Goal: Information Seeking & Learning: Learn about a topic

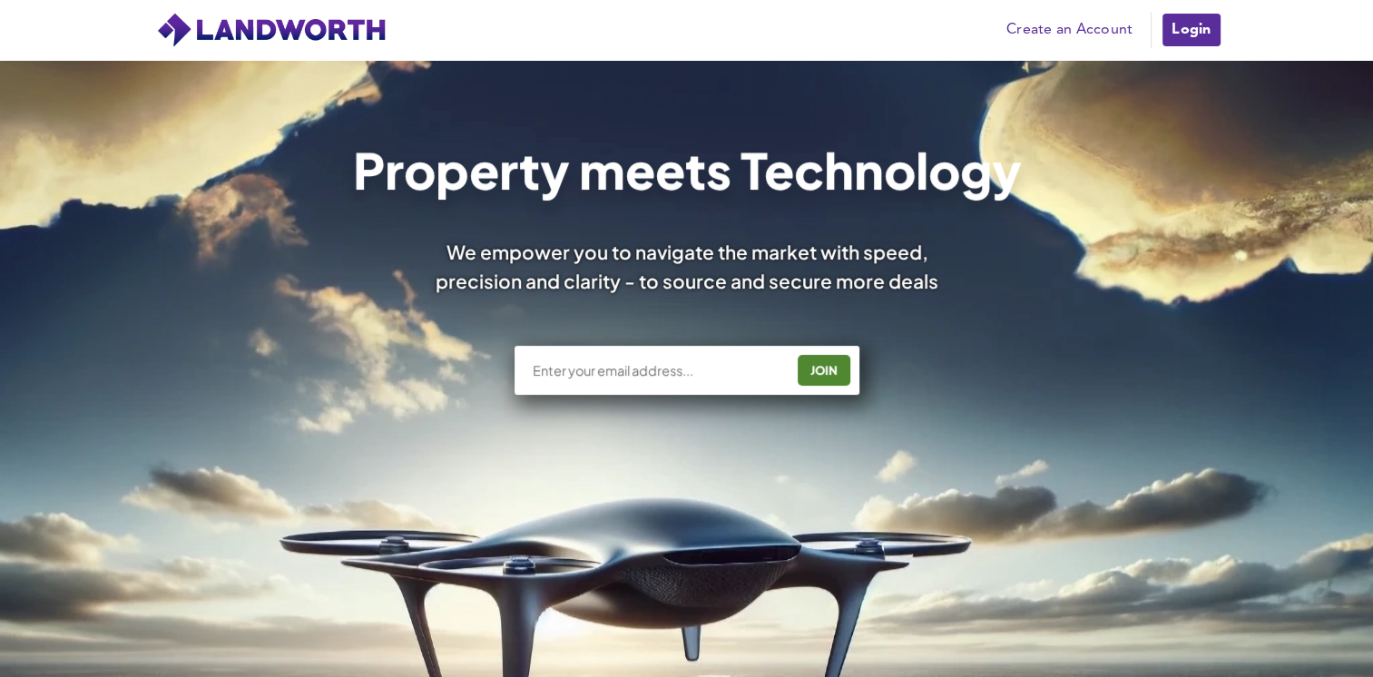
click at [652, 375] on input "text" at bounding box center [657, 370] width 253 height 18
click at [548, 368] on input "text" at bounding box center [657, 370] width 253 height 18
click at [1074, 415] on div "Property meets Technology We empower you to navigate the market with speed, pre…" at bounding box center [686, 529] width 1373 height 939
click at [594, 376] on input "text" at bounding box center [657, 370] width 253 height 18
type input "brettdutoit@hotmail.com"
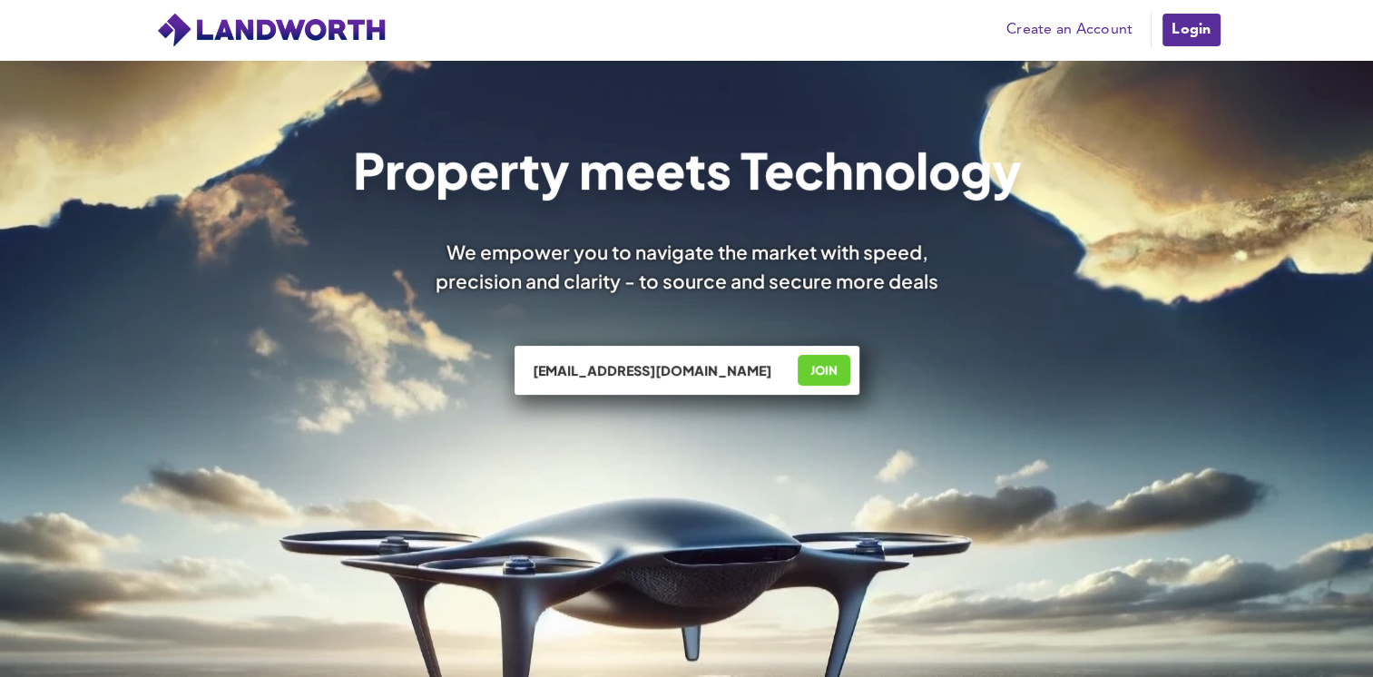
click at [825, 372] on div "JOIN" at bounding box center [824, 370] width 42 height 29
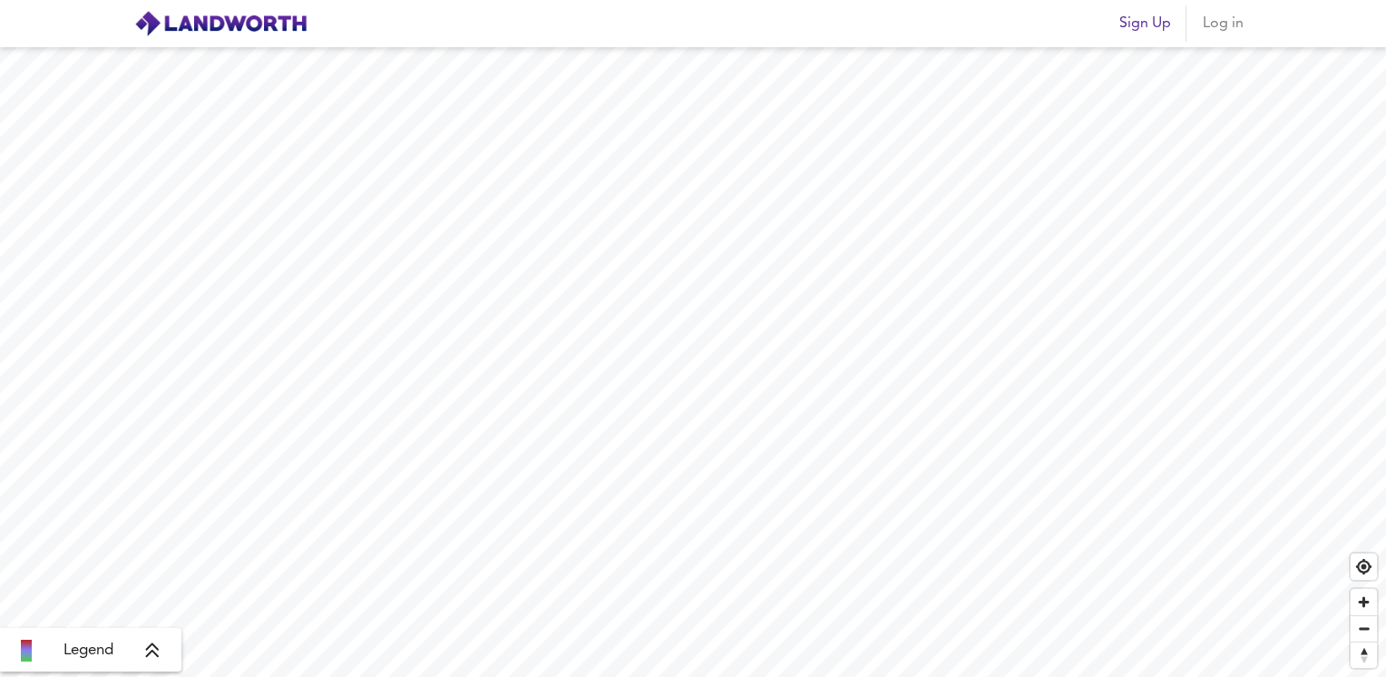
click at [1225, 28] on span "Log in" at bounding box center [1223, 23] width 44 height 25
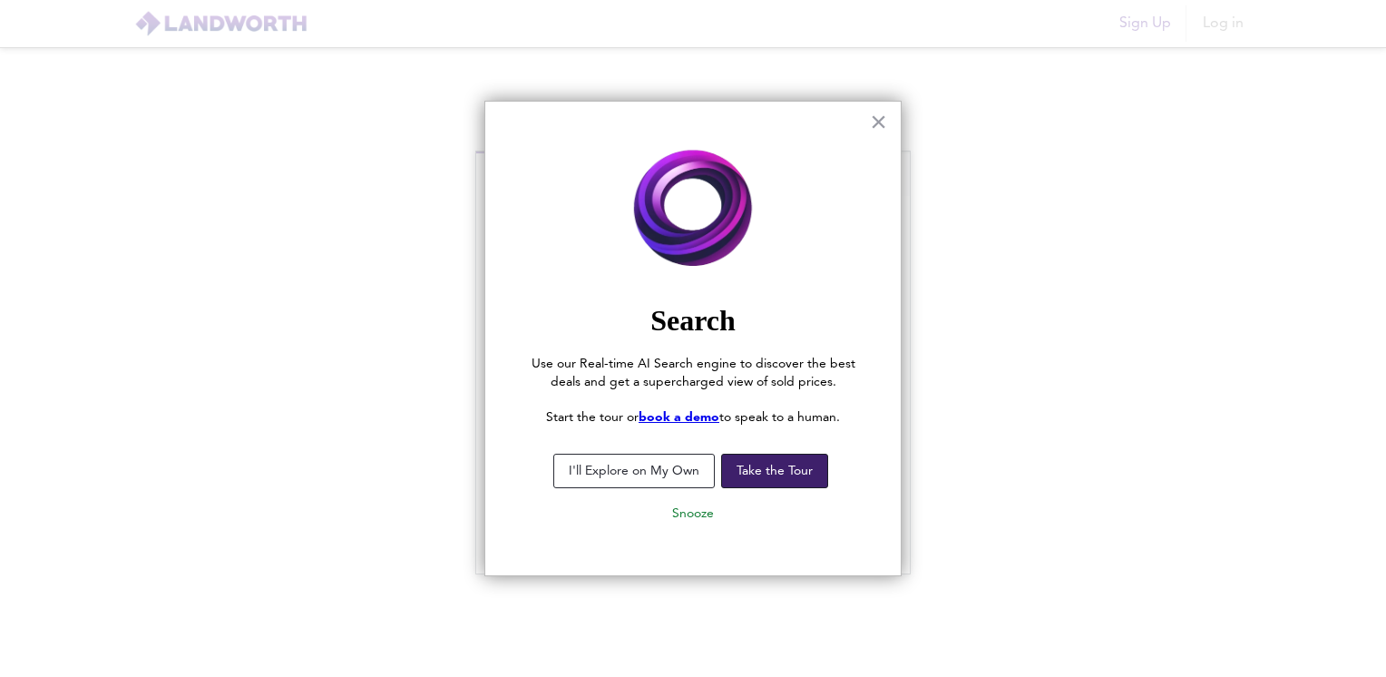
click at [790, 474] on button "Take the Tour" at bounding box center [774, 471] width 107 height 34
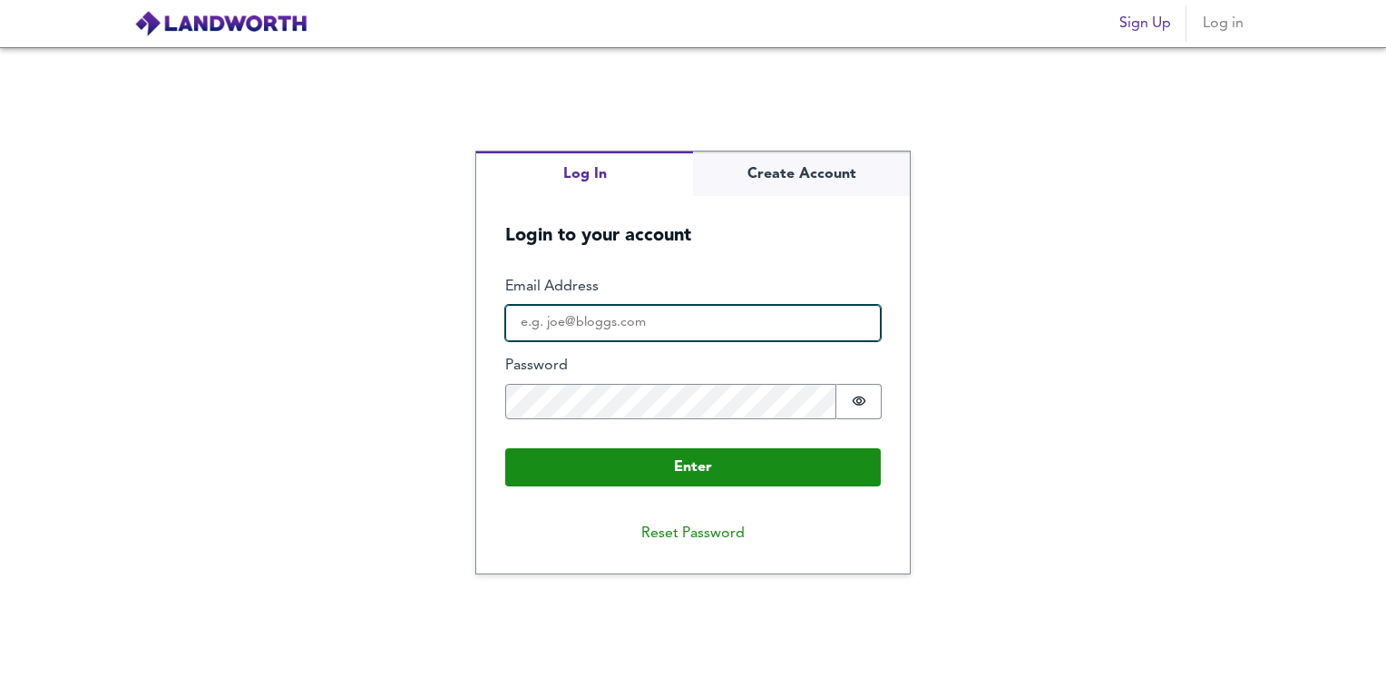
click at [660, 311] on input "Email Address" at bounding box center [693, 323] width 376 height 36
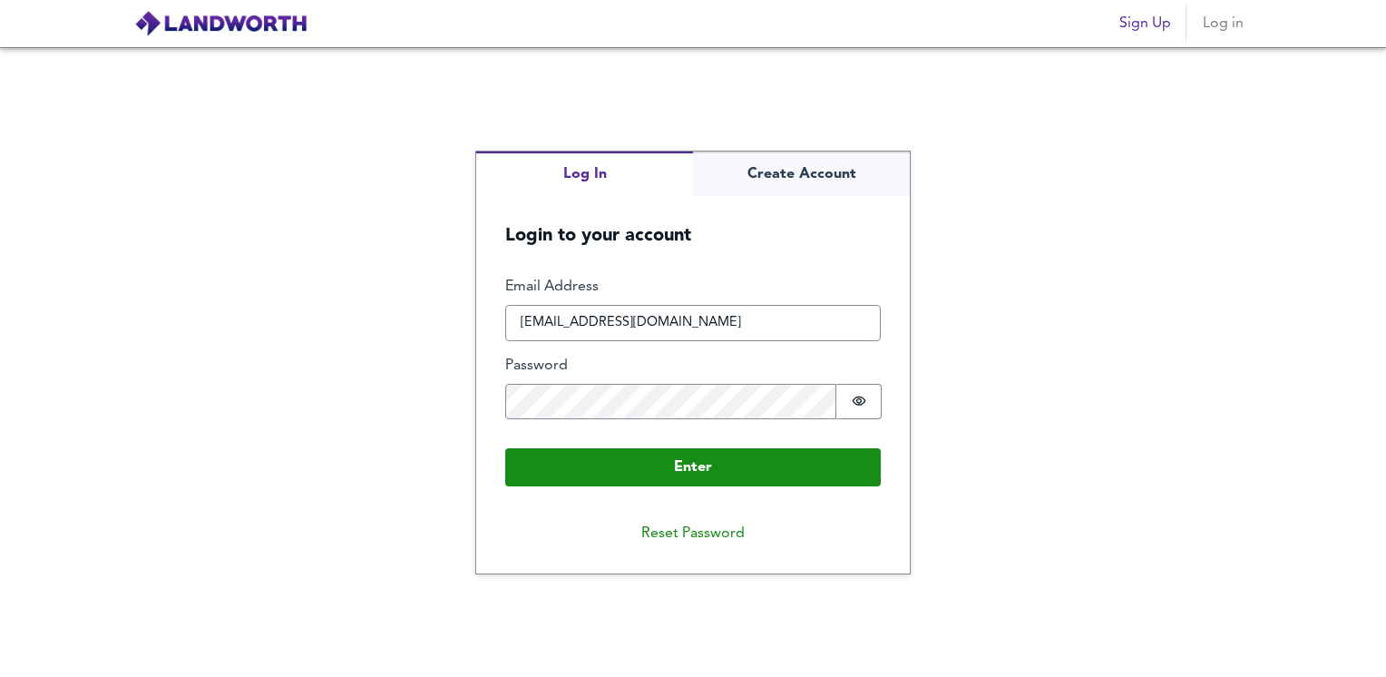
click at [581, 182] on button "Log In" at bounding box center [584, 173] width 217 height 44
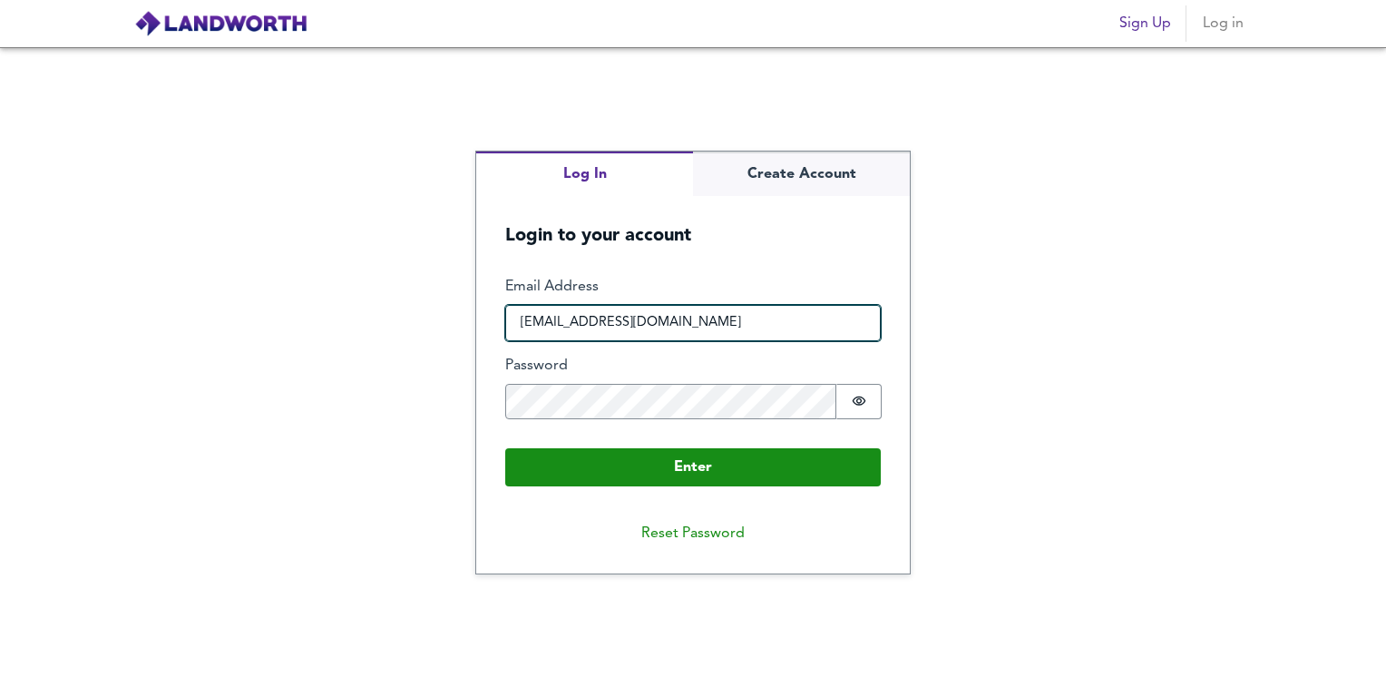
type input "L&B Property Solutions"
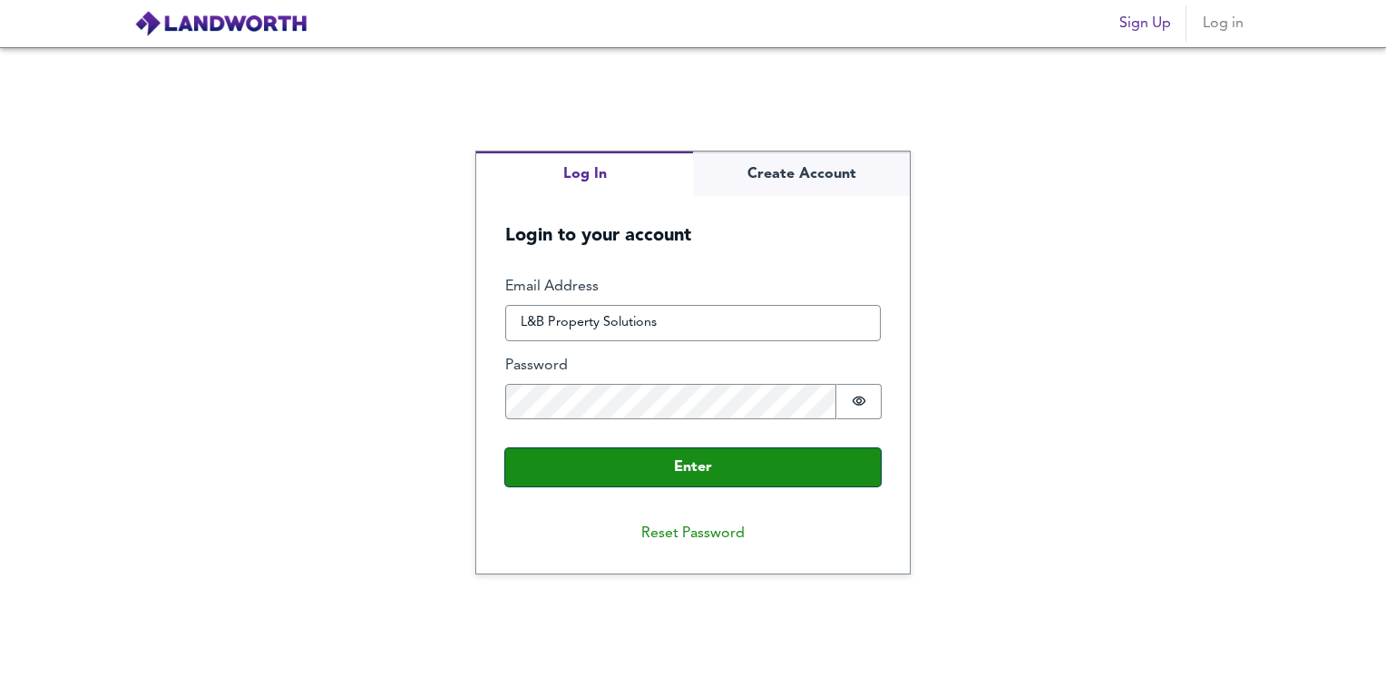
click at [591, 461] on button "Enter" at bounding box center [693, 467] width 376 height 38
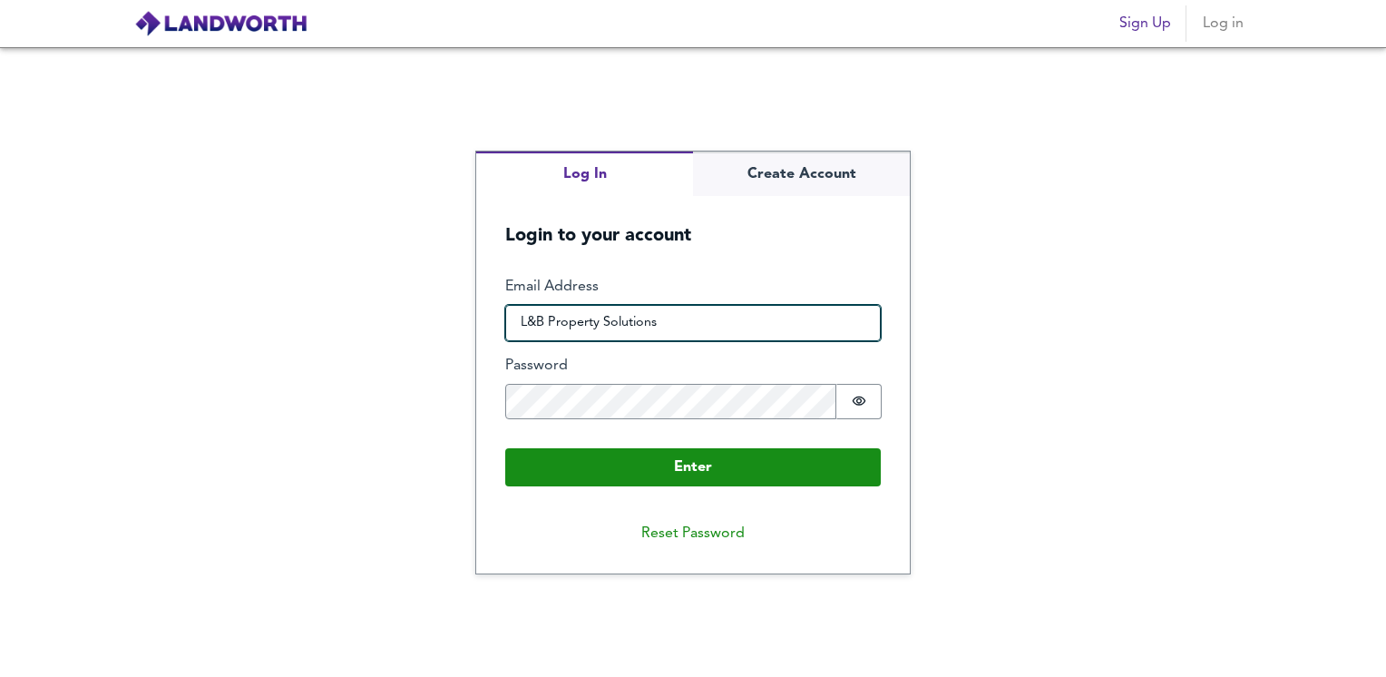
click at [654, 320] on input "L&B Property Solutions" at bounding box center [693, 323] width 376 height 36
drag, startPoint x: 669, startPoint y: 325, endPoint x: 504, endPoint y: 314, distance: 164.6
click at [504, 314] on form "Enter Email Address L&B Property Solutions Password Password is hidden Buffer E…" at bounding box center [693, 382] width 434 height 268
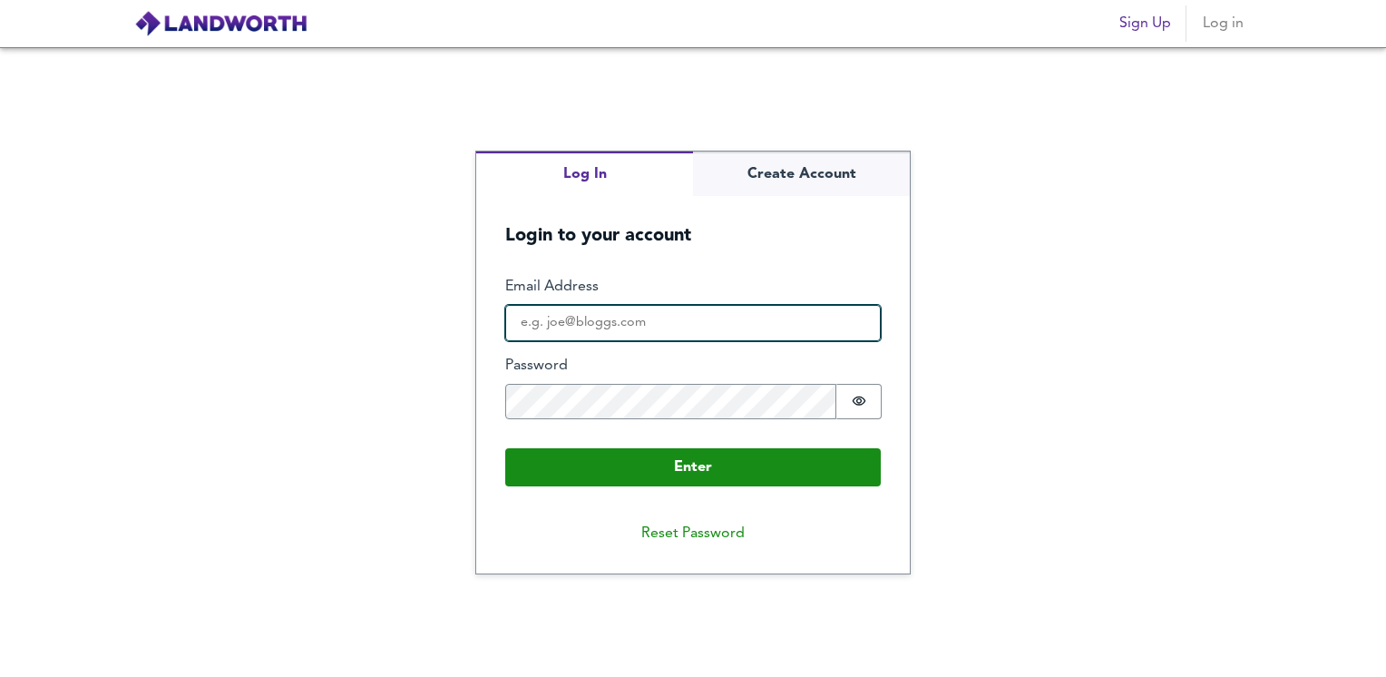
click at [548, 321] on input "Email Address" at bounding box center [693, 323] width 376 height 36
type input "brettdutoit@hotmail.com"
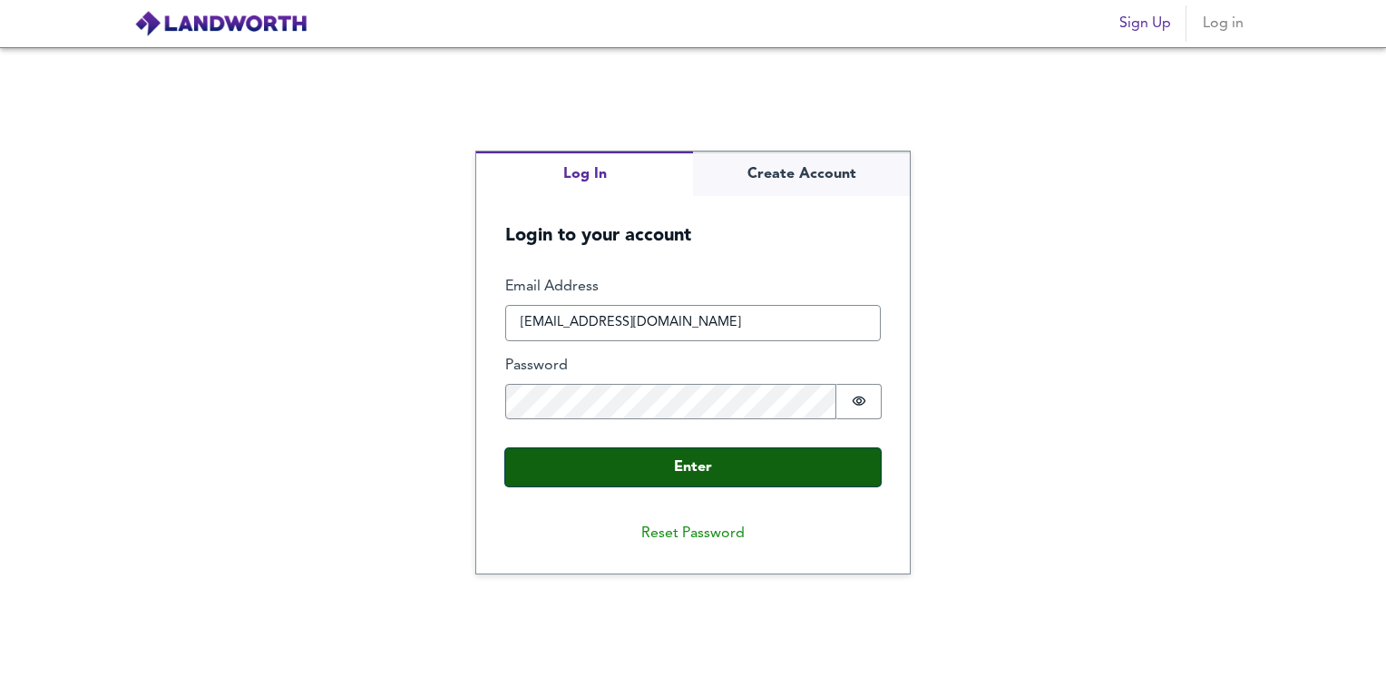
click at [631, 466] on button "Enter" at bounding box center [693, 467] width 376 height 38
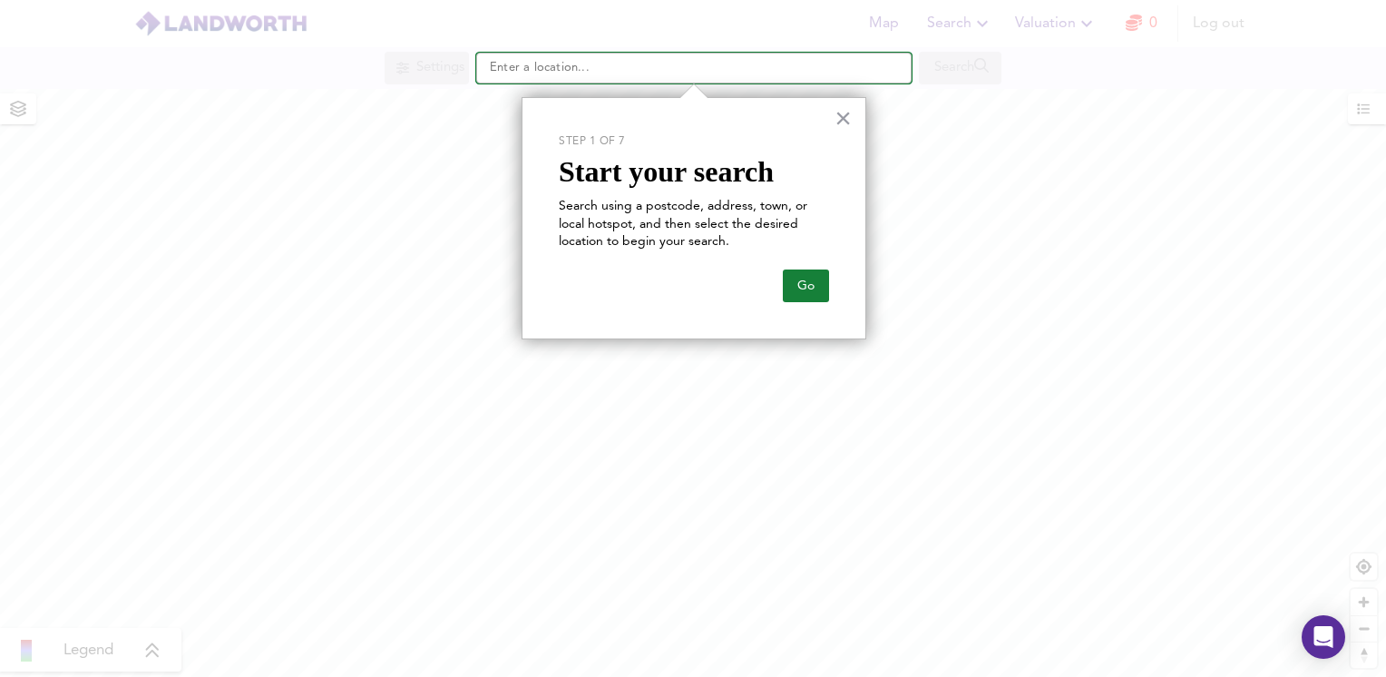
click at [534, 67] on input "text" at bounding box center [693, 68] width 435 height 31
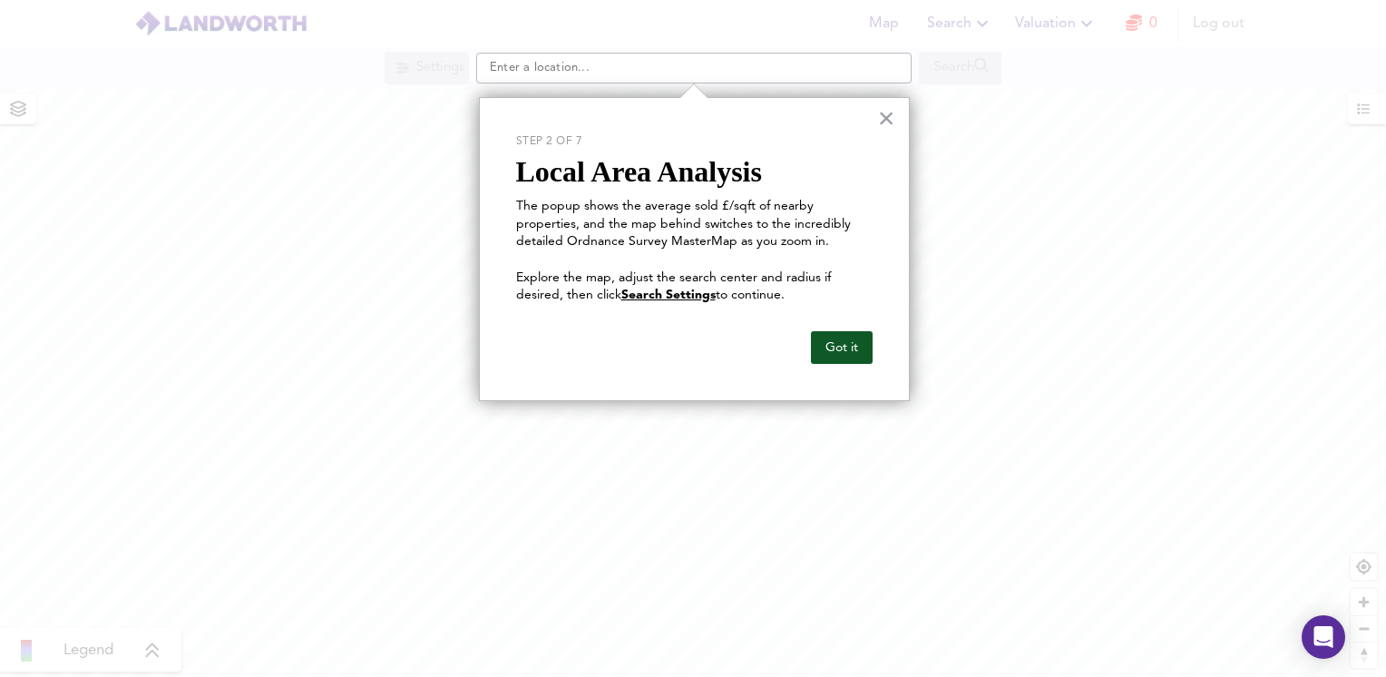
click at [835, 347] on button "Got it" at bounding box center [842, 347] width 62 height 33
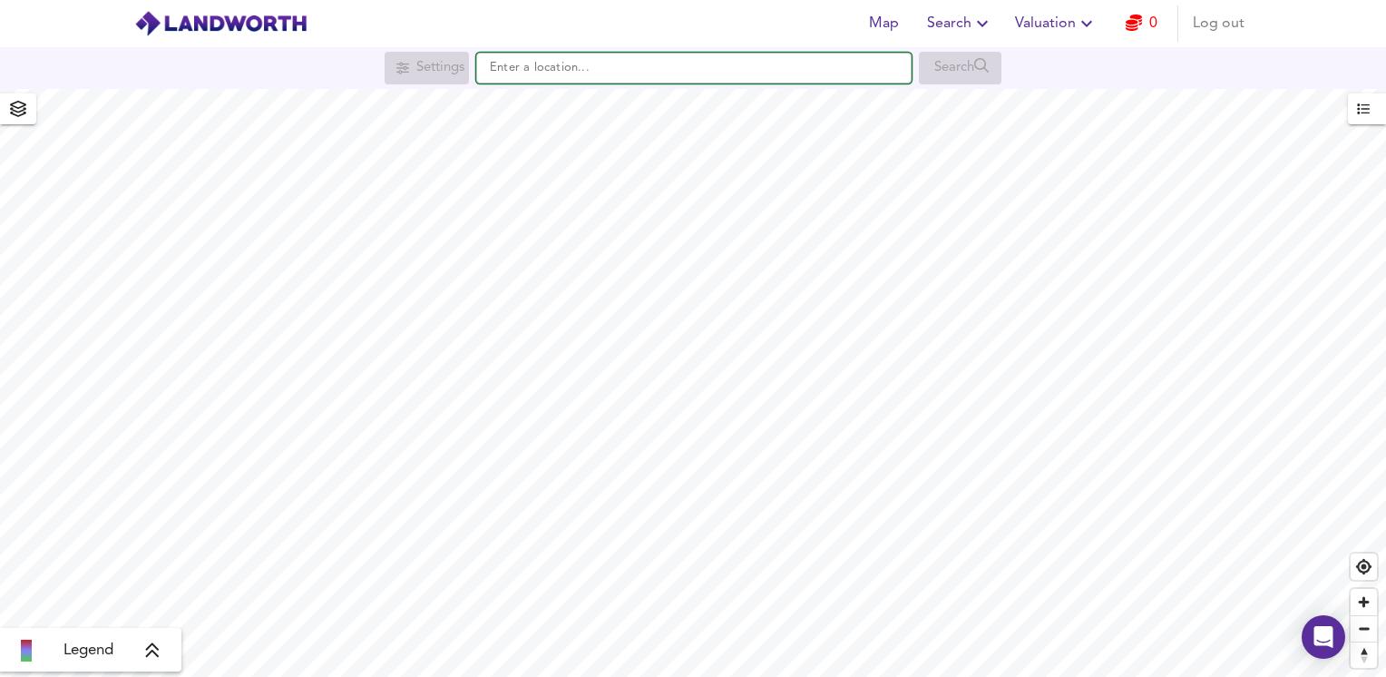
click at [599, 72] on input "text" at bounding box center [693, 68] width 435 height 31
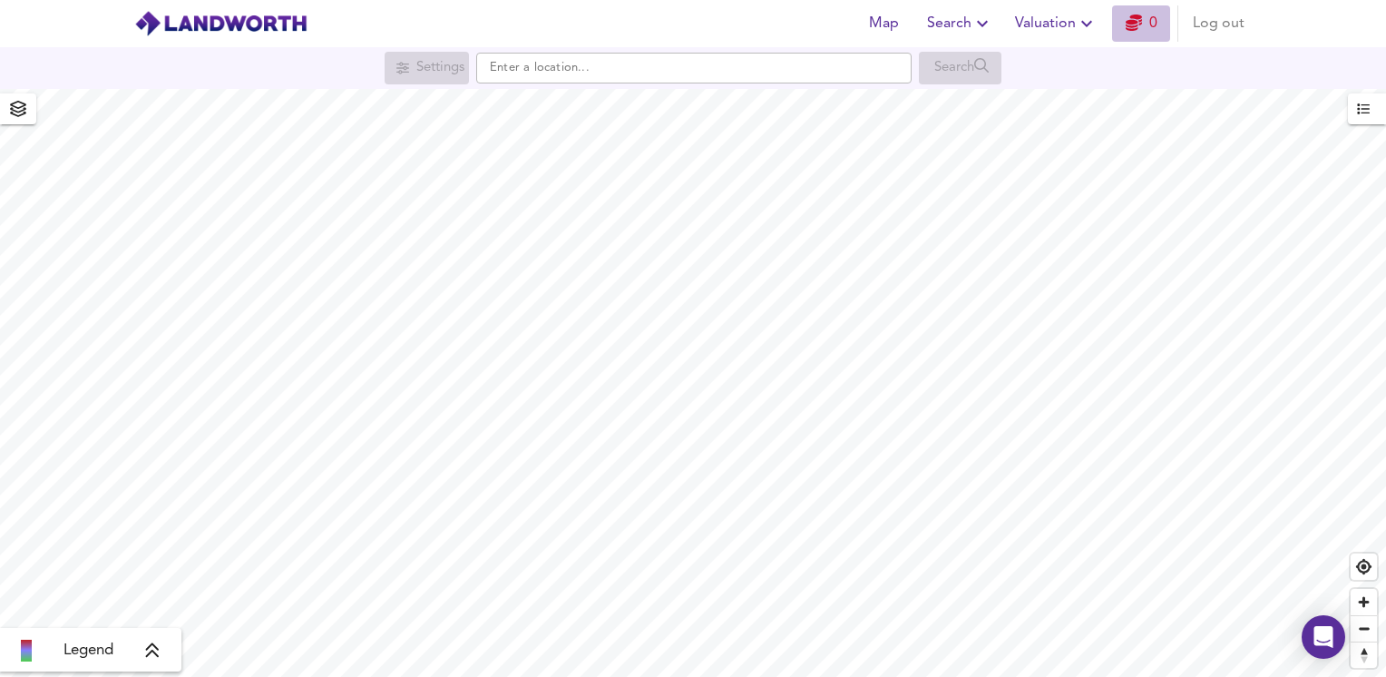
click at [1136, 27] on icon "button" at bounding box center [1134, 23] width 16 height 16
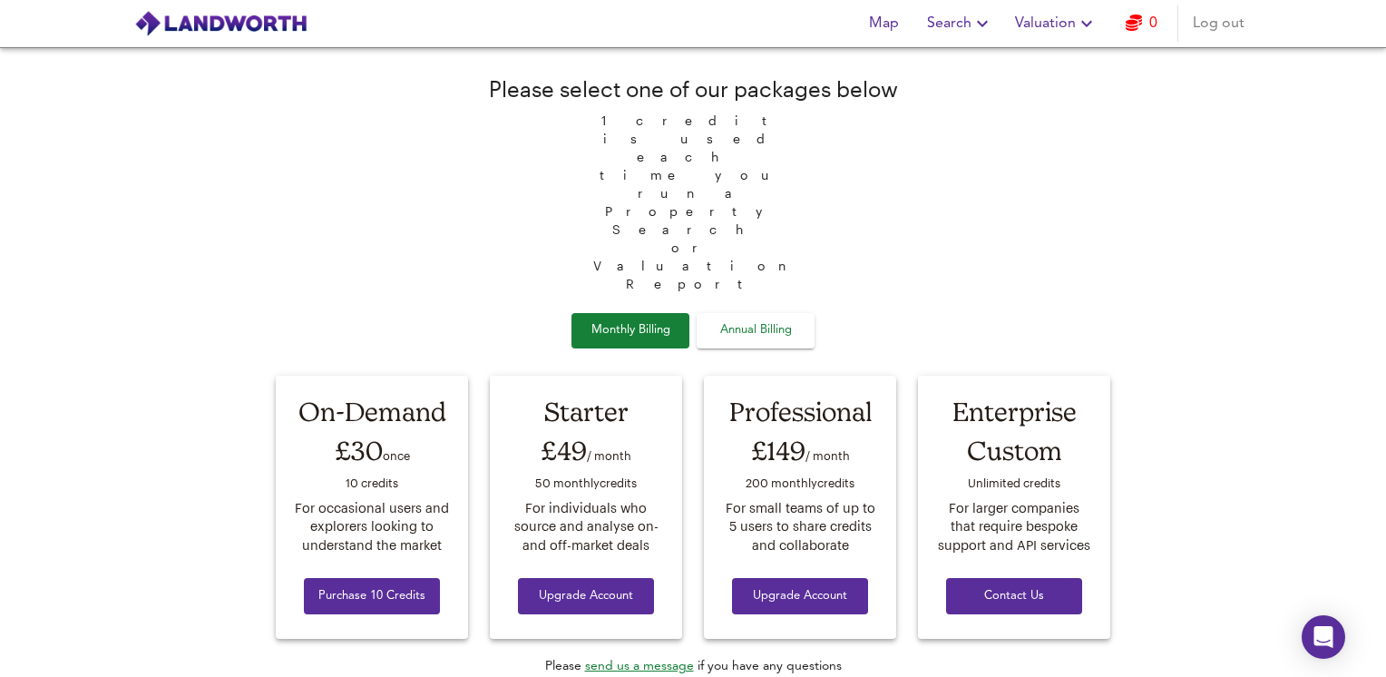
click at [1058, 24] on span "Valuation" at bounding box center [1056, 23] width 83 height 25
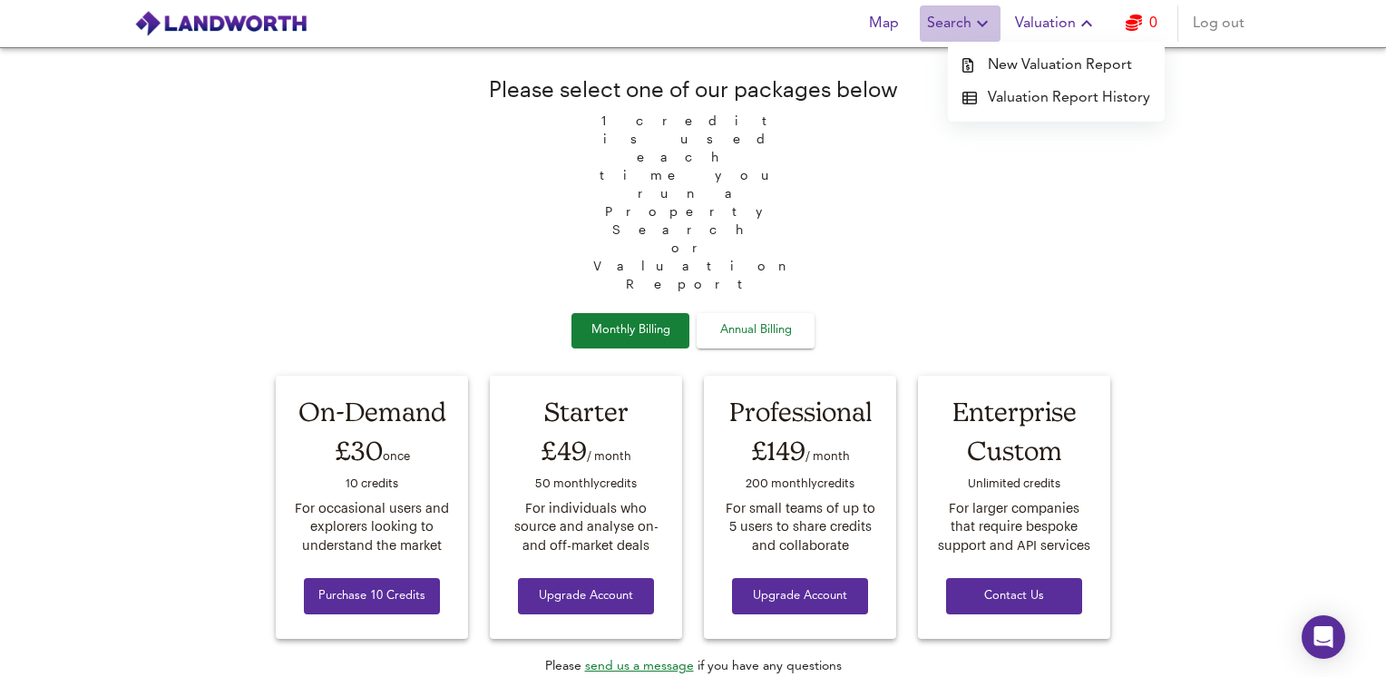
click at [985, 24] on icon "button" at bounding box center [982, 24] width 11 height 6
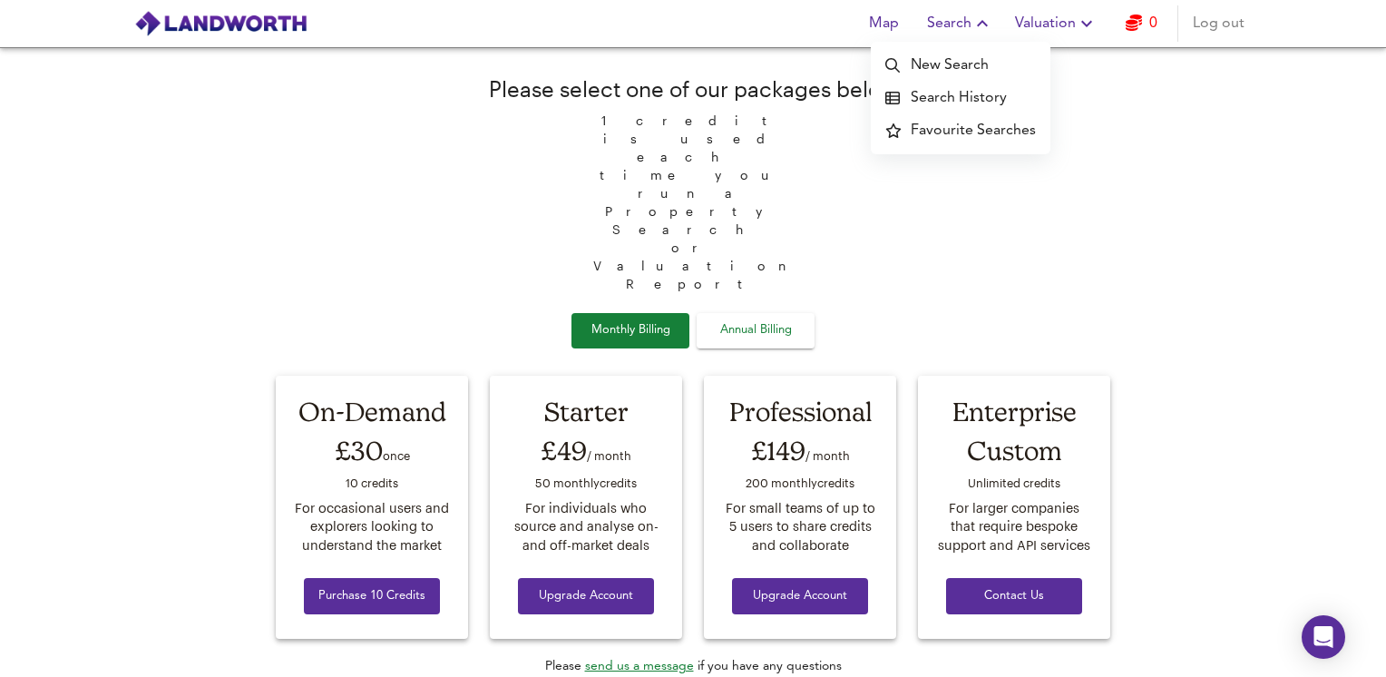
click at [952, 67] on li "New Search" at bounding box center [961, 65] width 180 height 33
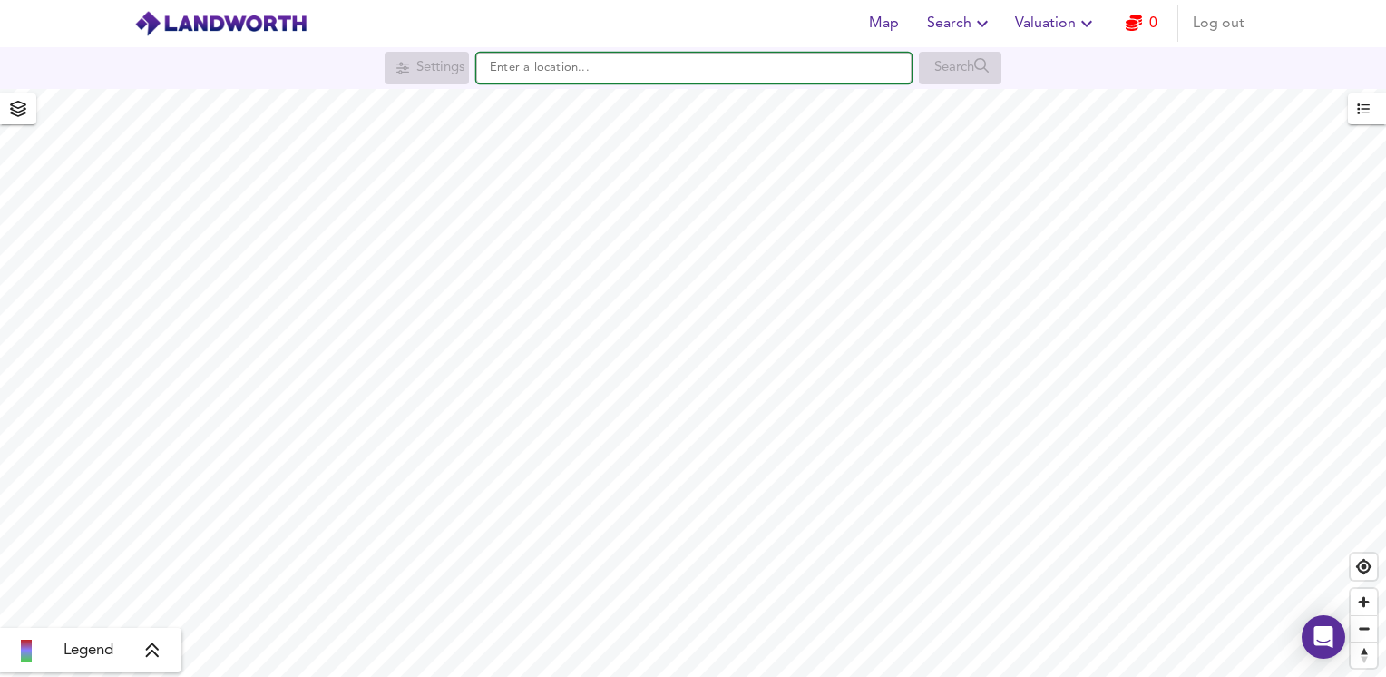
click at [523, 74] on input "text" at bounding box center [693, 68] width 435 height 31
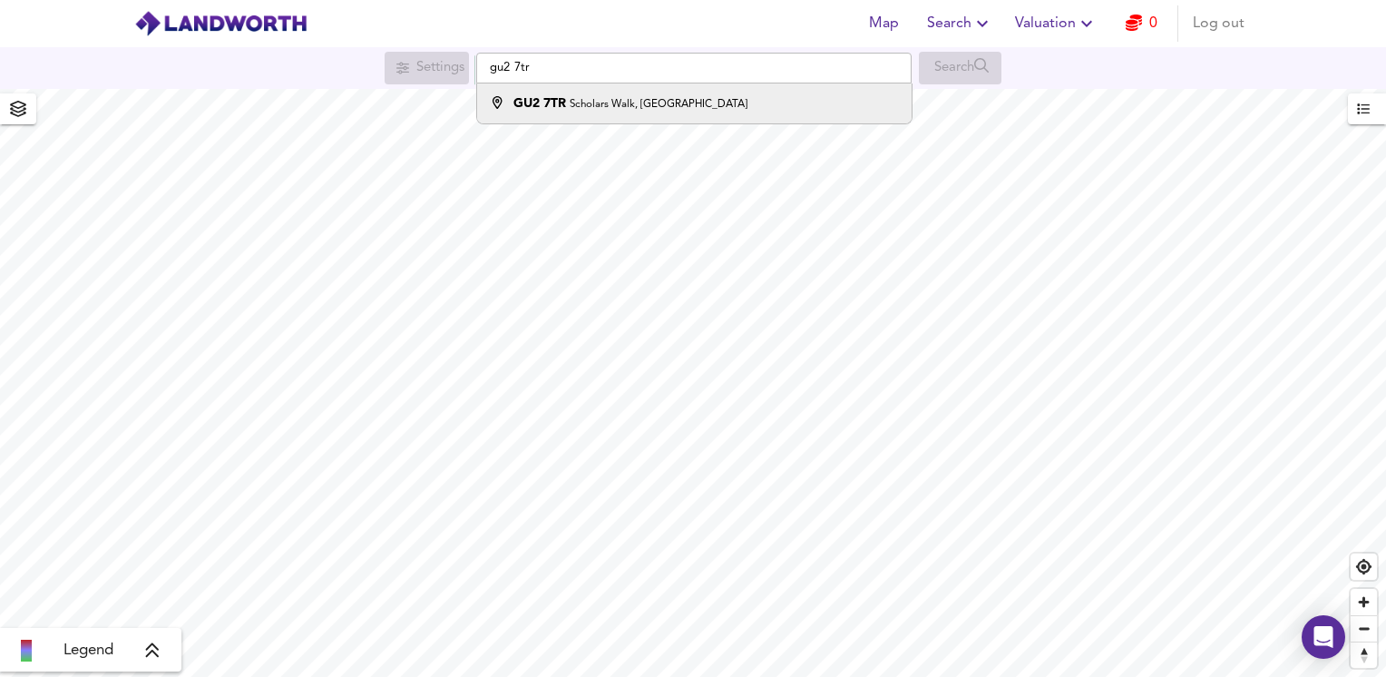
click at [566, 104] on div "GU2 7TR Scholars Walk, Guildford" at bounding box center [630, 103] width 234 height 18
type input "Scholars Walk, Guildford GU2 7TR"
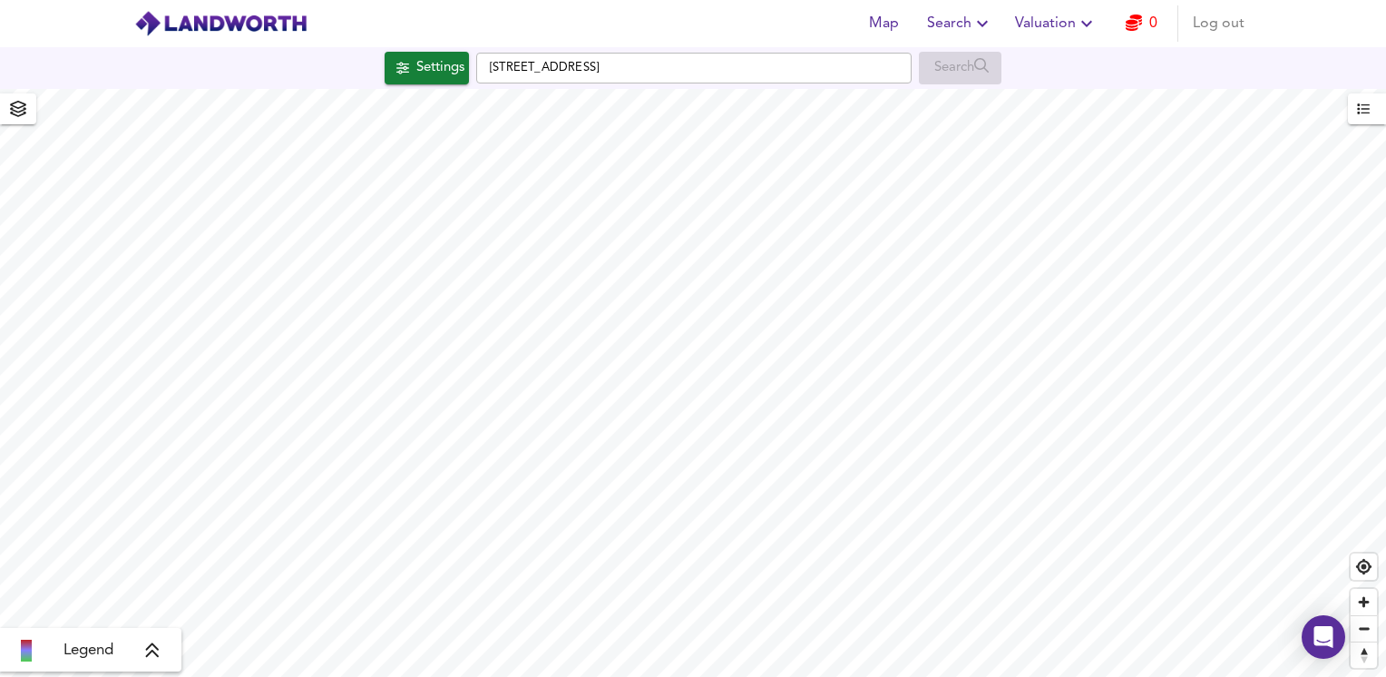
checkbox input "false"
checkbox input "true"
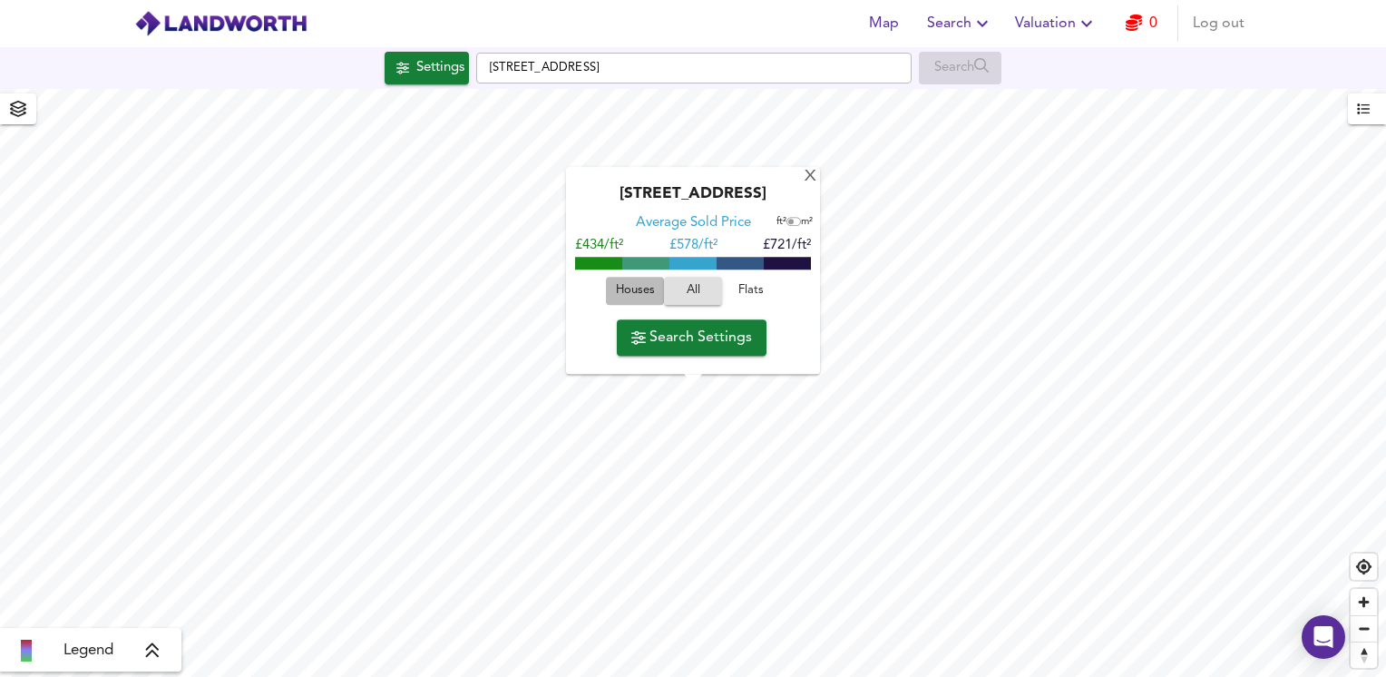
click at [639, 289] on span "Houses" at bounding box center [635, 291] width 49 height 21
click at [686, 334] on span "Search Settings" at bounding box center [691, 337] width 121 height 25
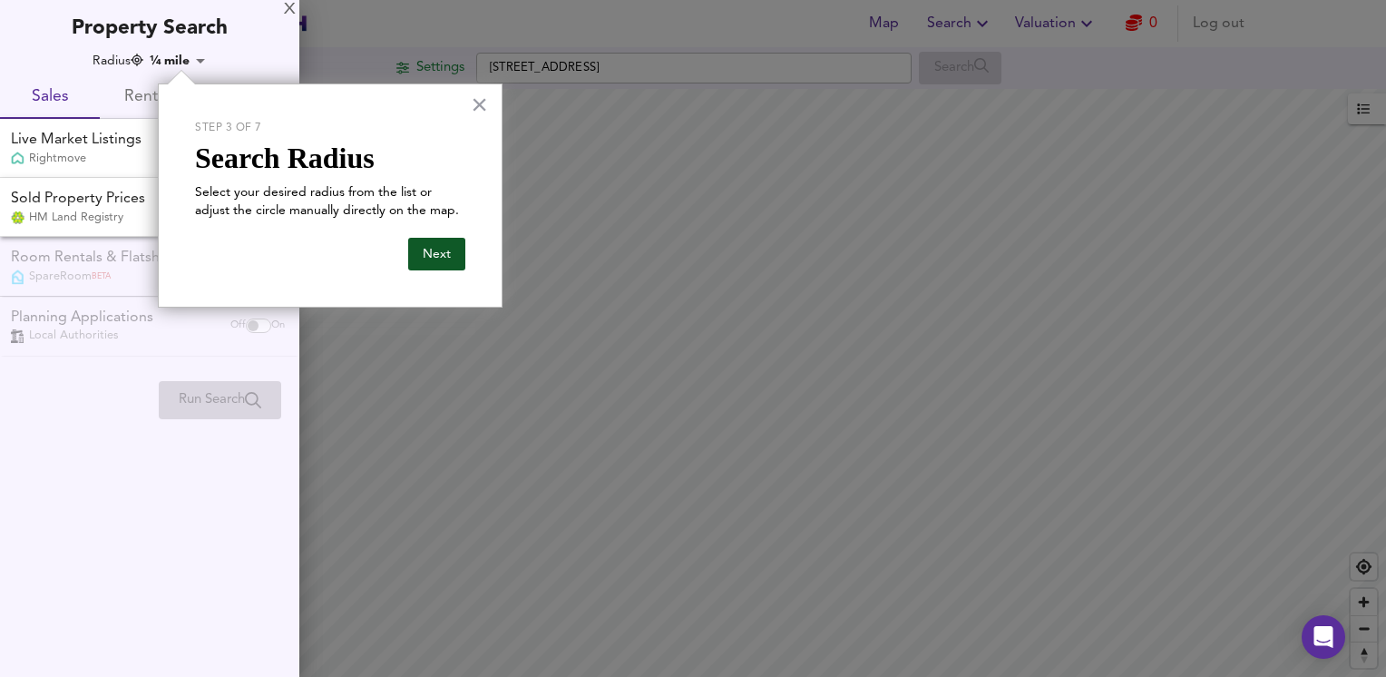
click at [428, 251] on button "Next" at bounding box center [436, 254] width 57 height 33
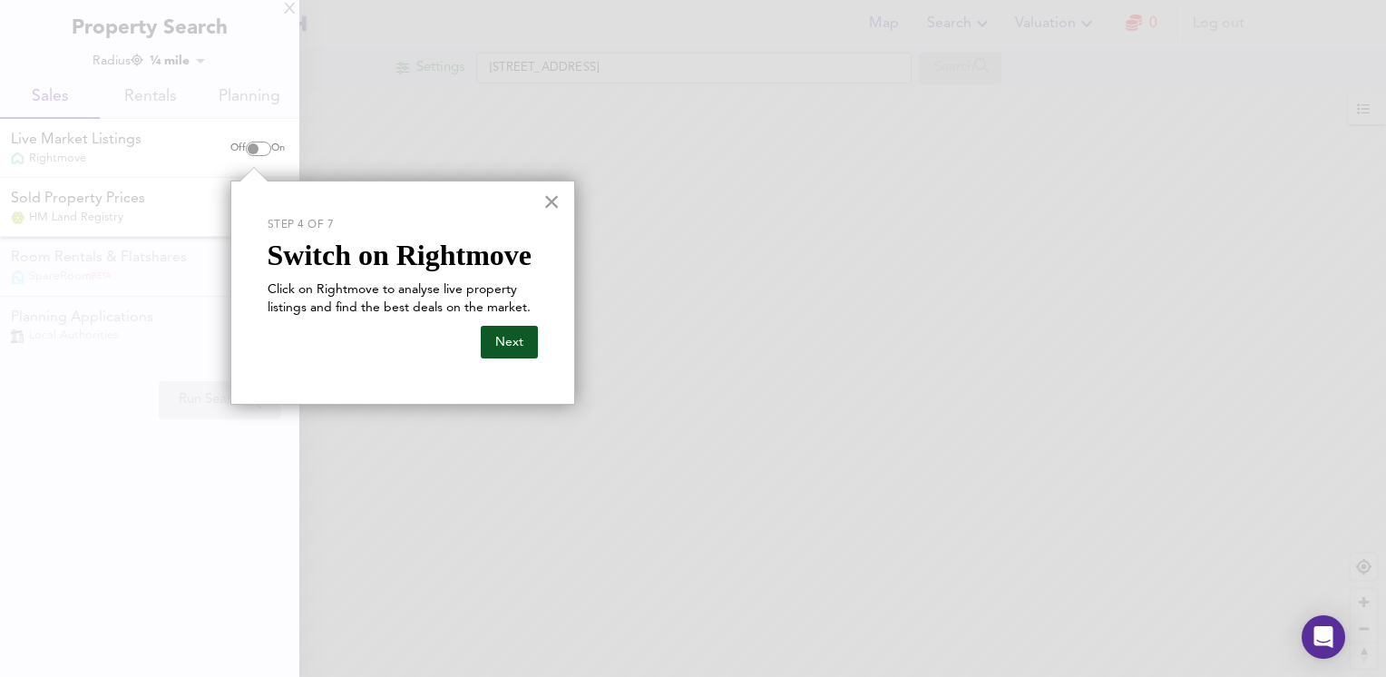
click at [514, 338] on button "Next" at bounding box center [509, 342] width 57 height 33
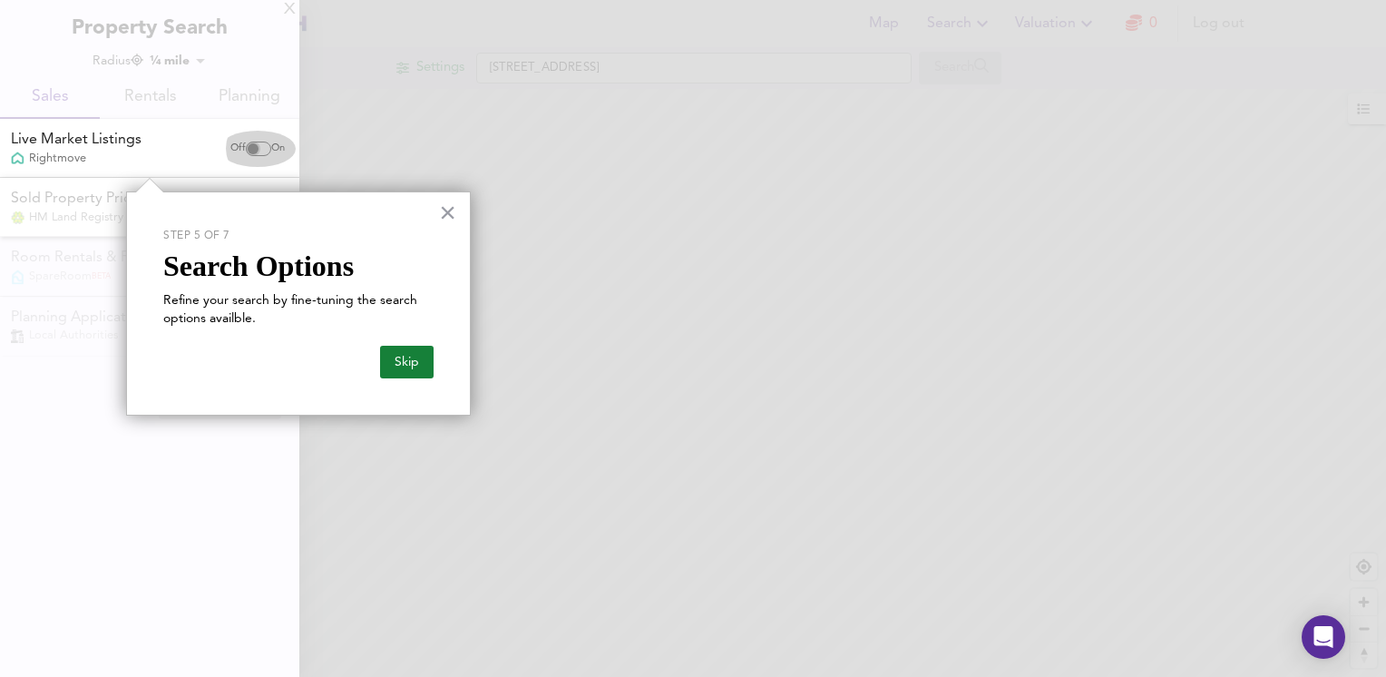
click at [260, 147] on input "checkbox" at bounding box center [253, 149] width 44 height 15
checkbox input "true"
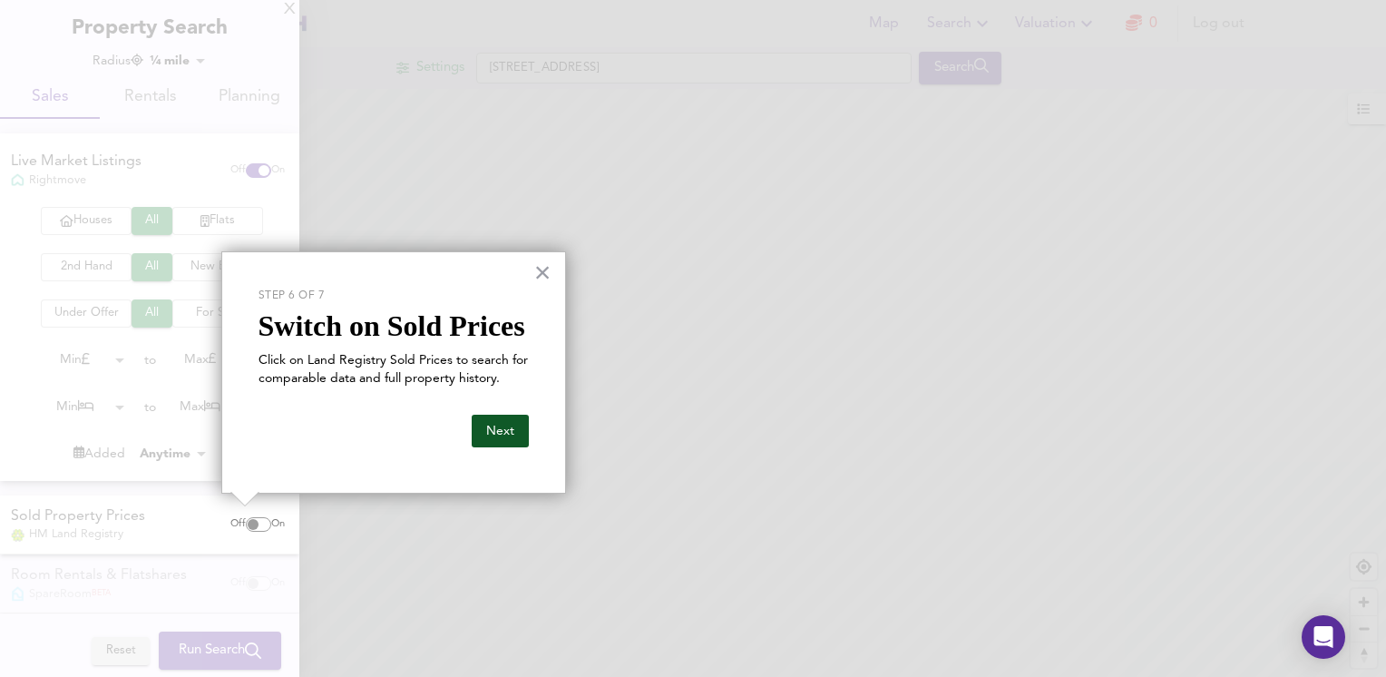
click at [502, 434] on button "Next" at bounding box center [500, 431] width 57 height 33
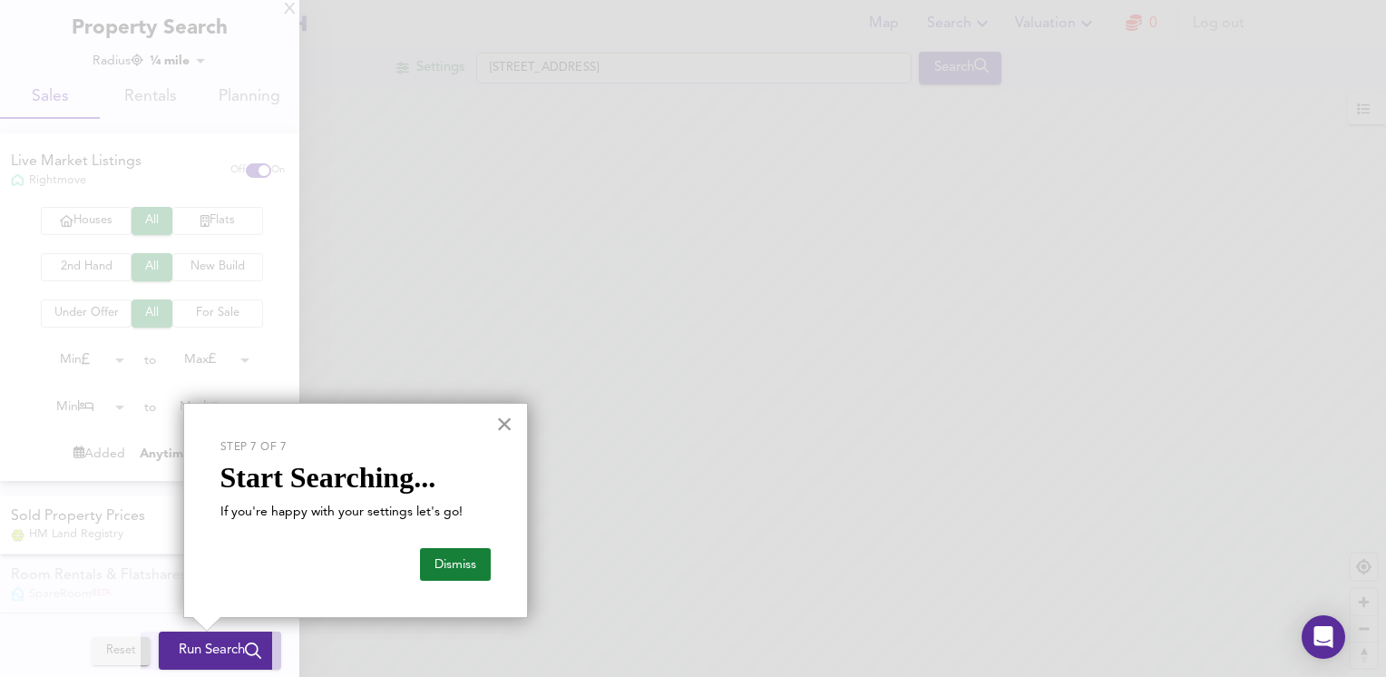
click at [506, 421] on button "×" at bounding box center [504, 423] width 17 height 29
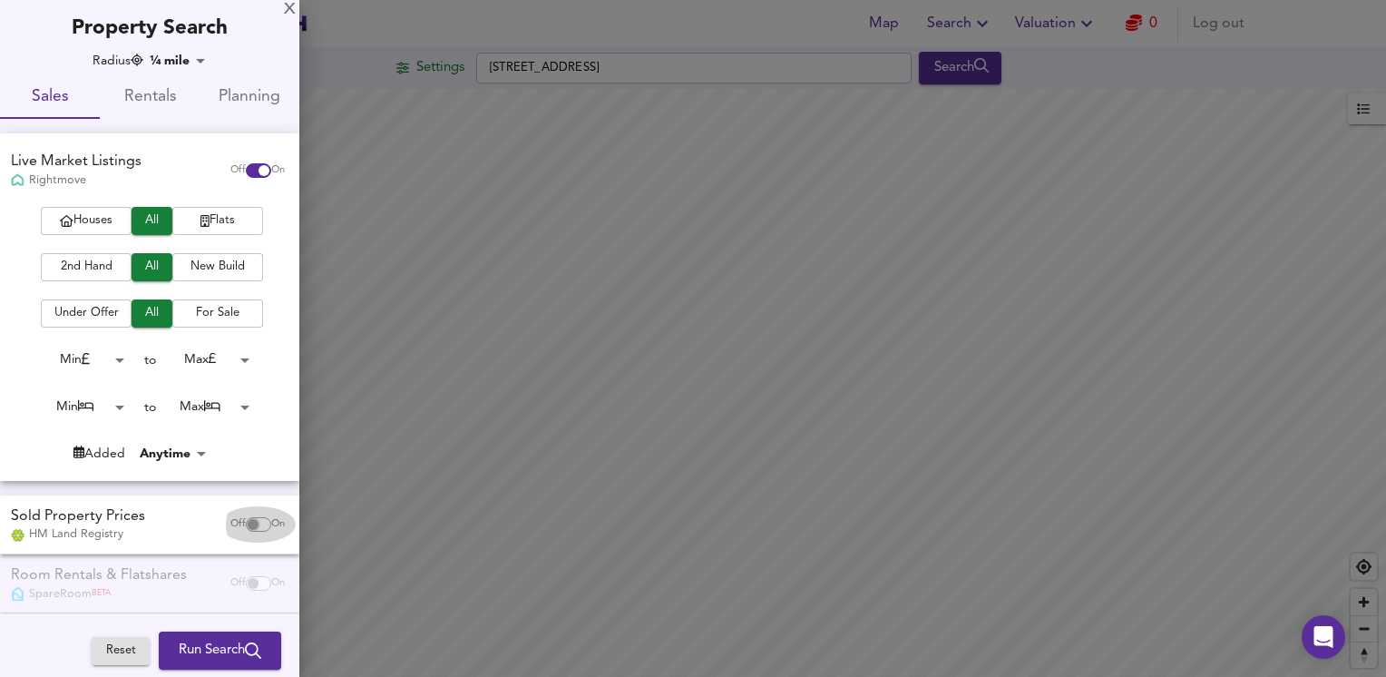
click at [249, 525] on input "checkbox" at bounding box center [253, 524] width 44 height 15
checkbox input "true"
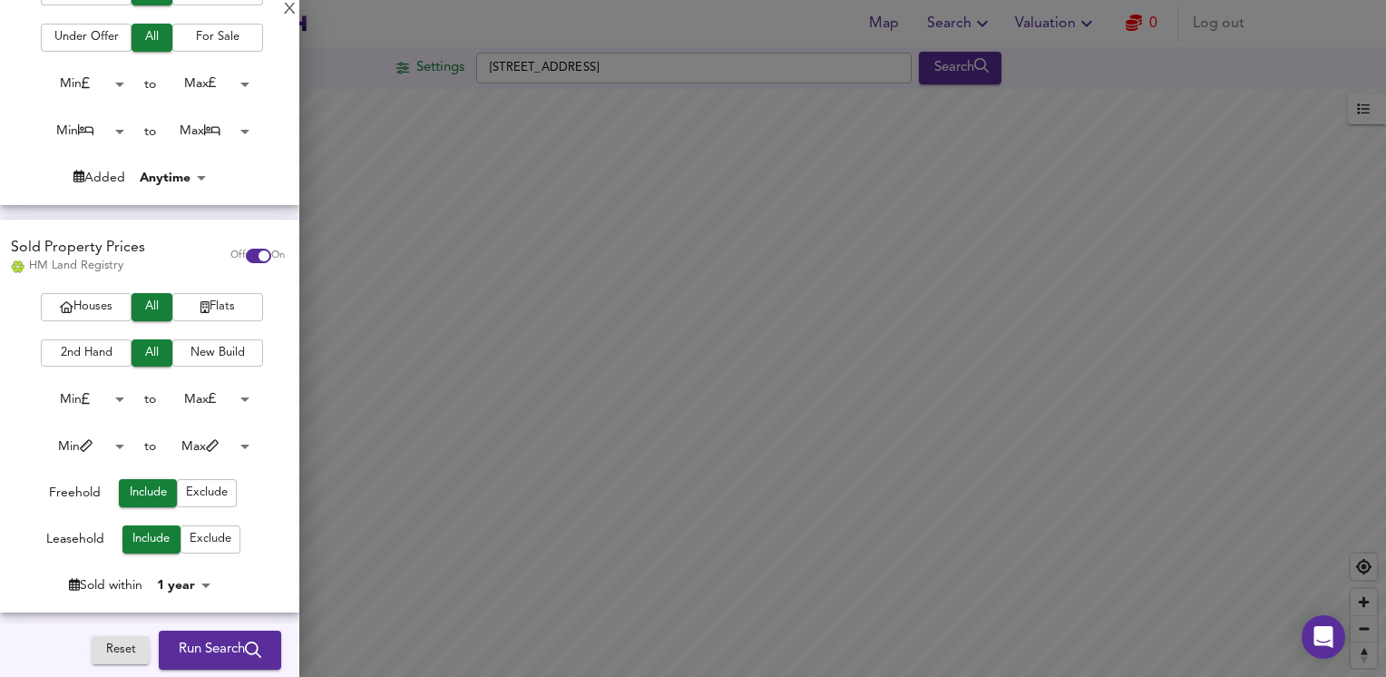
scroll to position [277, 0]
click at [245, 647] on icon "submit" at bounding box center [253, 650] width 16 height 16
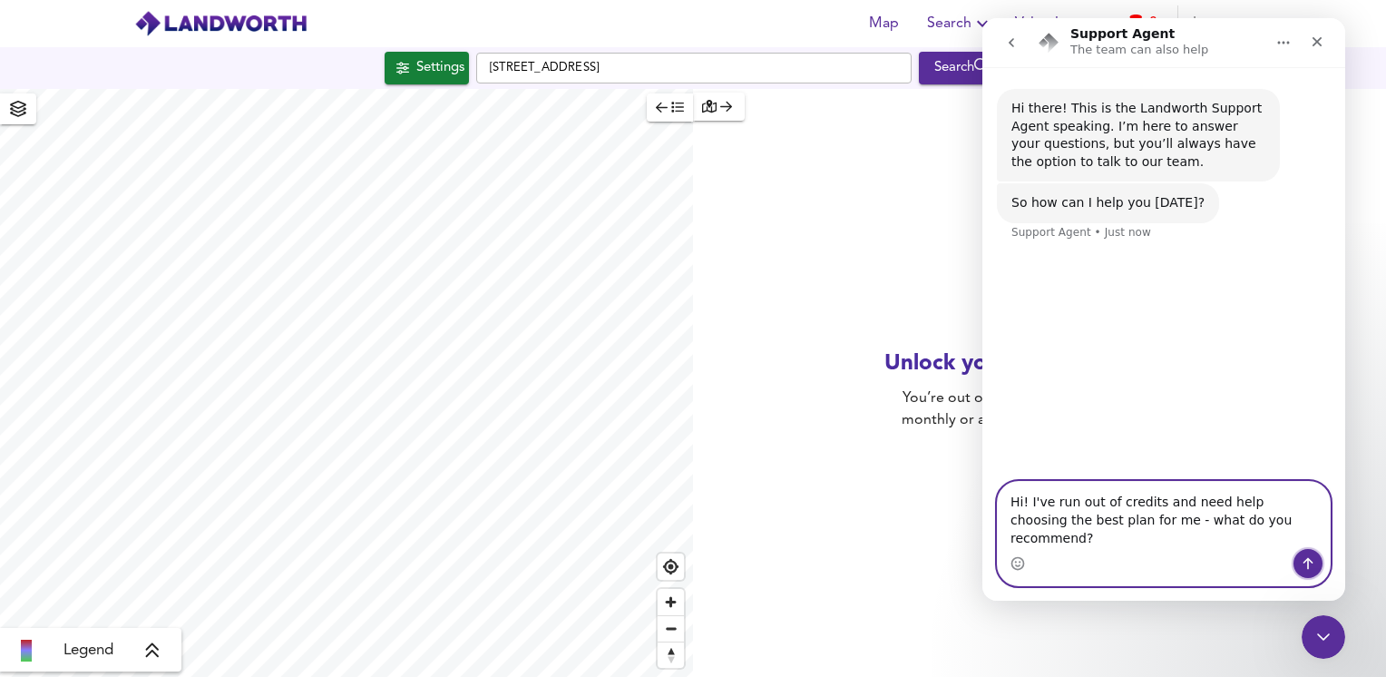
click at [1307, 561] on icon "Send a message…" at bounding box center [1309, 564] width 10 height 12
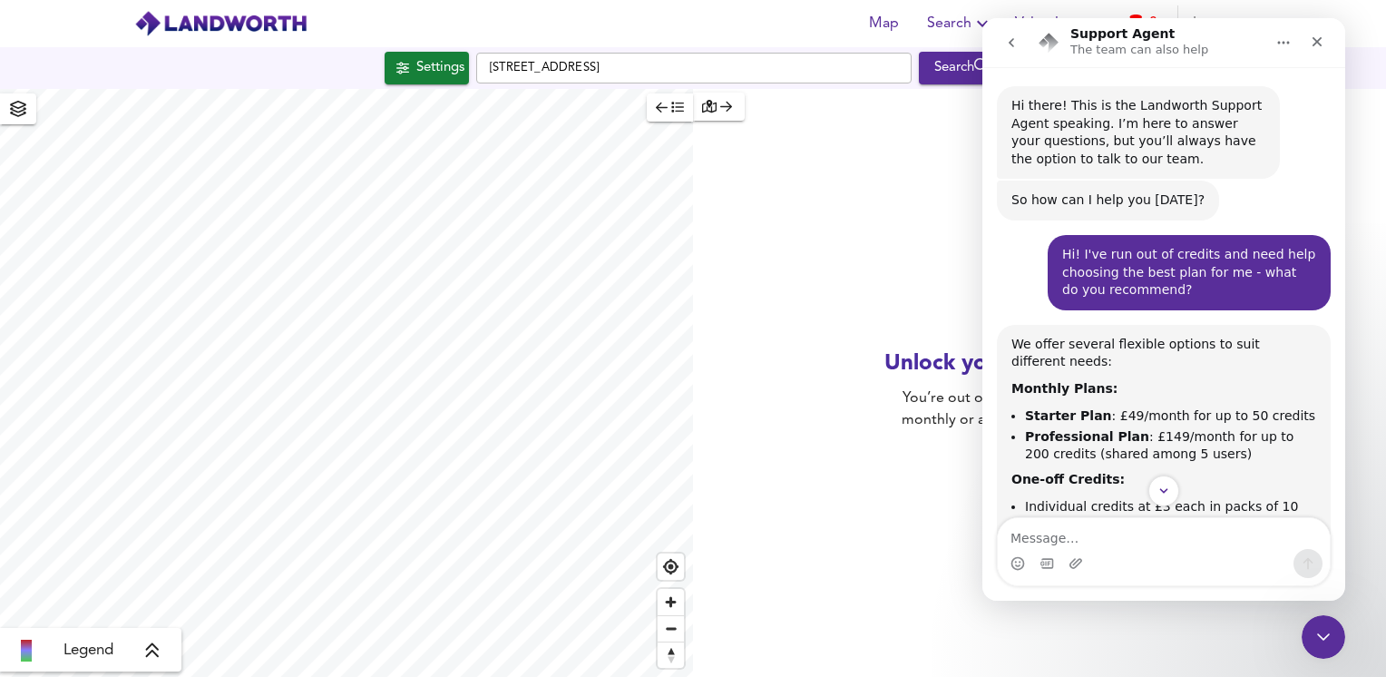
click at [1340, 527] on div "Intercom messenger" at bounding box center [1163, 551] width 363 height 69
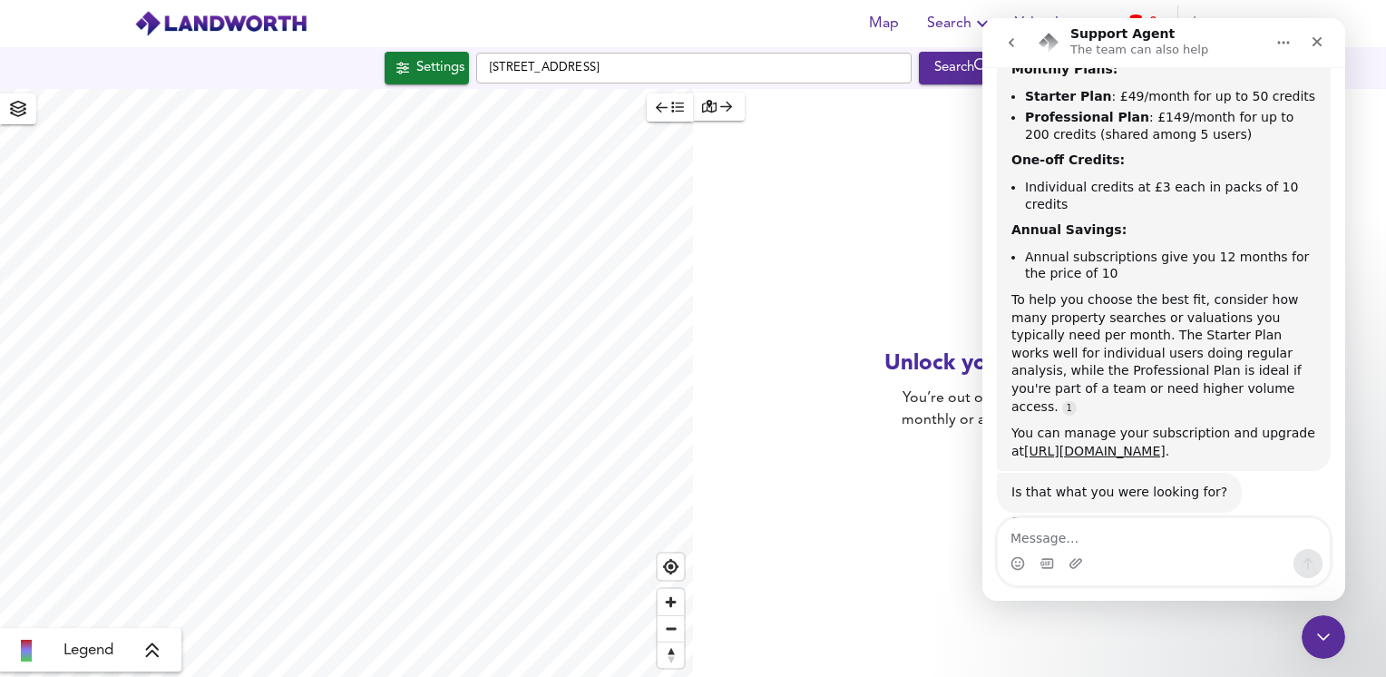
click at [1146, 492] on div "Is that what you were looking for? Support Agent • 1m ago" at bounding box center [1164, 513] width 334 height 80
click at [1078, 516] on div "Support Agent • 1m ago" at bounding box center [1079, 521] width 135 height 11
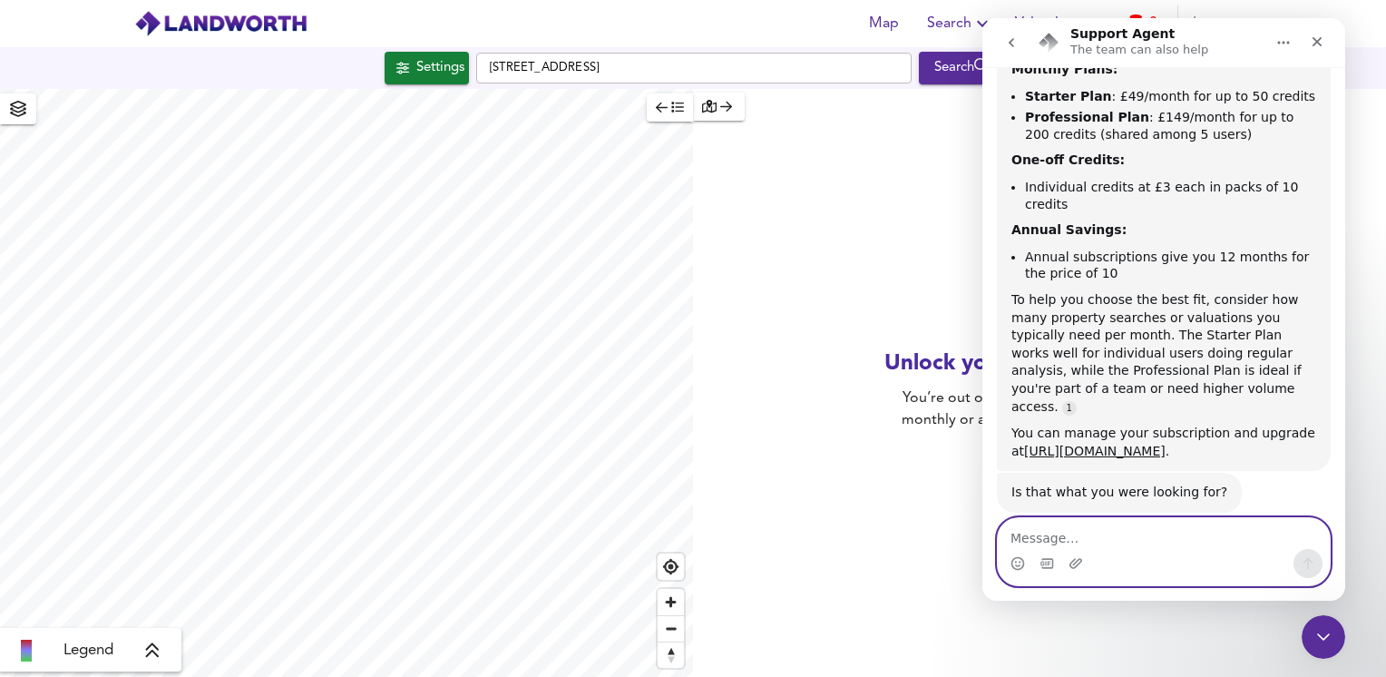
click at [1041, 539] on textarea "Message…" at bounding box center [1164, 533] width 332 height 31
type textarea "yes, thanks"
click at [1309, 564] on icon "Send a message…" at bounding box center [1308, 563] width 15 height 15
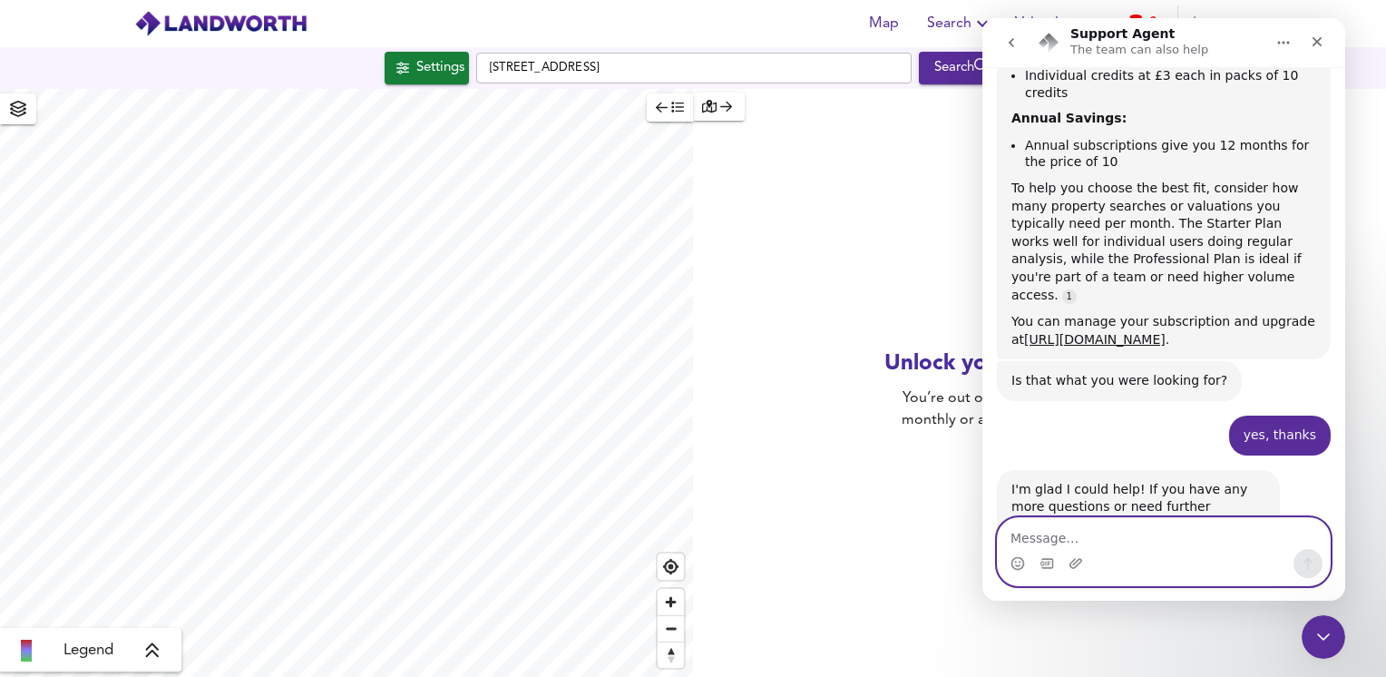
scroll to position [463, 0]
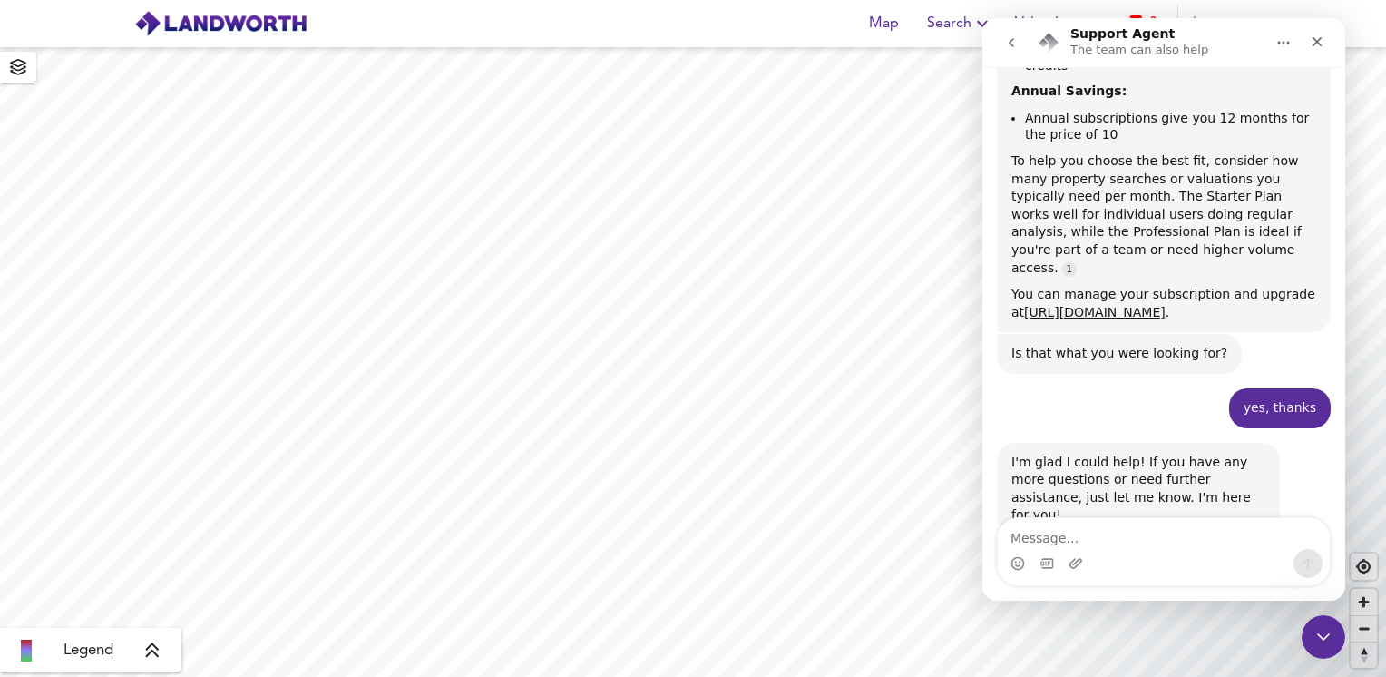
scroll to position [463, 0]
